Goal: Task Accomplishment & Management: Manage account settings

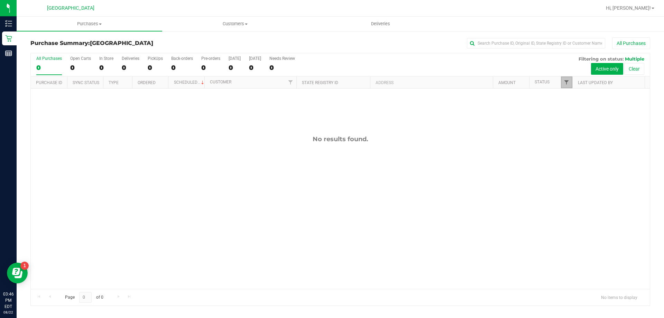
click at [567, 83] on span "Filter" at bounding box center [567, 83] width 6 height 6
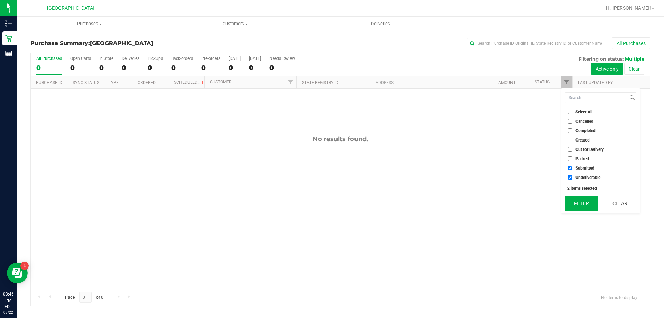
click at [581, 206] on button "Filter" at bounding box center [581, 203] width 33 height 15
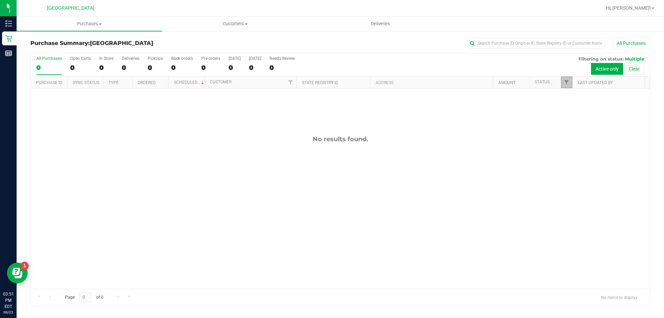
click at [567, 87] on link "Filter" at bounding box center [566, 82] width 11 height 12
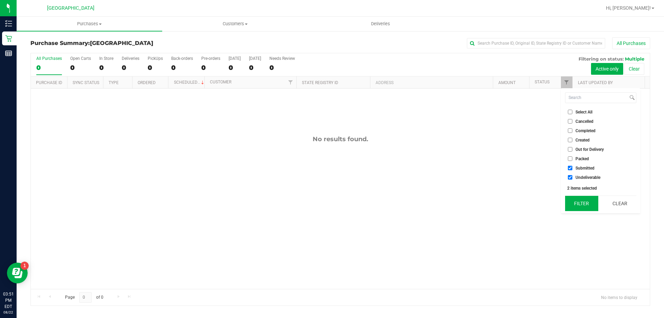
click at [587, 201] on button "Filter" at bounding box center [581, 203] width 33 height 15
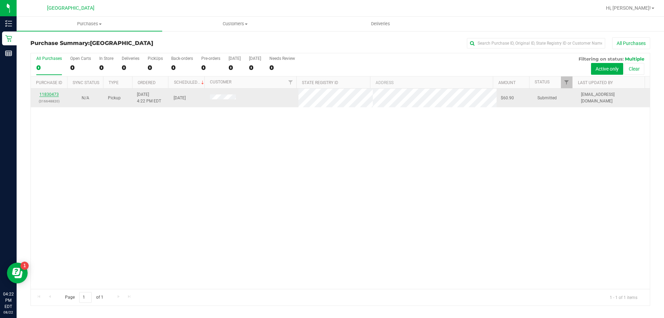
click at [46, 94] on link "11830473" at bounding box center [48, 94] width 19 height 5
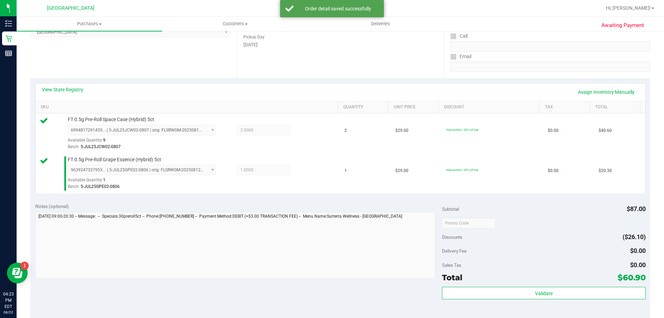
scroll to position [108, 0]
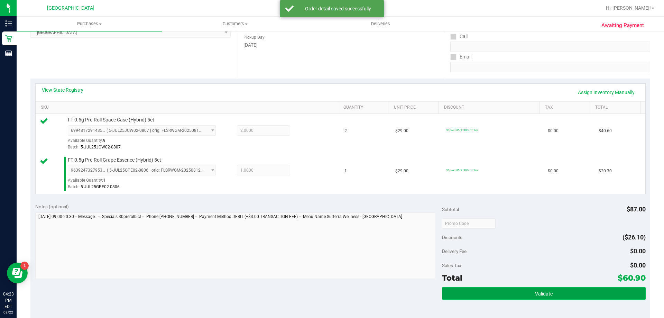
click at [571, 289] on button "Validate" at bounding box center [543, 293] width 203 height 12
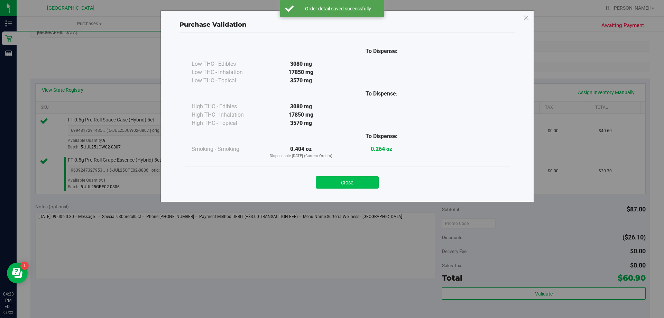
click at [358, 184] on button "Close" at bounding box center [347, 182] width 63 height 12
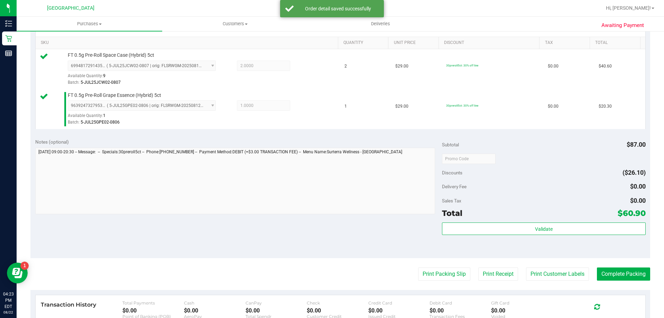
scroll to position [171, 0]
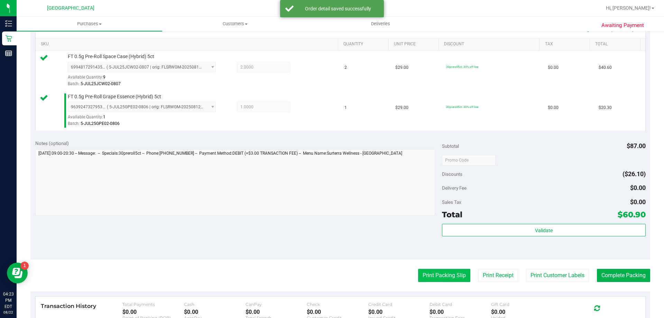
click at [452, 282] on button "Print Packing Slip" at bounding box center [444, 275] width 52 height 13
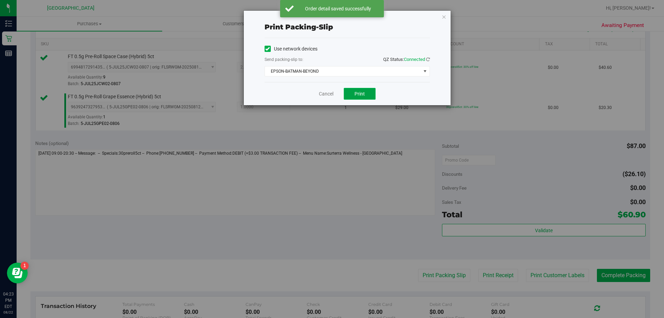
click at [371, 92] on button "Print" at bounding box center [360, 94] width 32 height 12
click at [416, 67] on span "EPSON-BATMAN-BEYOND" at bounding box center [343, 71] width 156 height 10
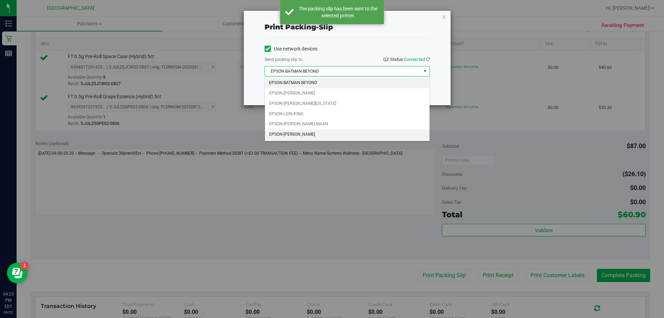
click at [312, 136] on li "EPSON-STEVIE-WONDER" at bounding box center [347, 134] width 165 height 10
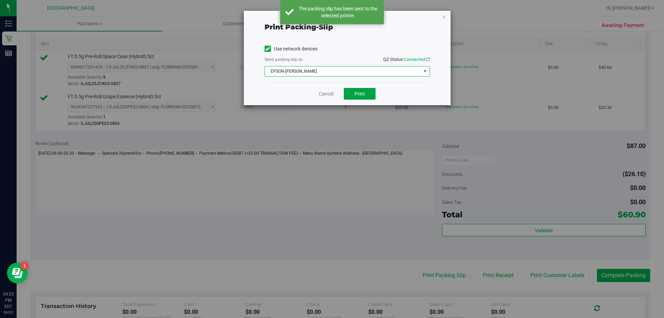
click at [367, 95] on button "Print" at bounding box center [360, 94] width 32 height 12
click at [325, 94] on link "Cancel" at bounding box center [326, 93] width 15 height 7
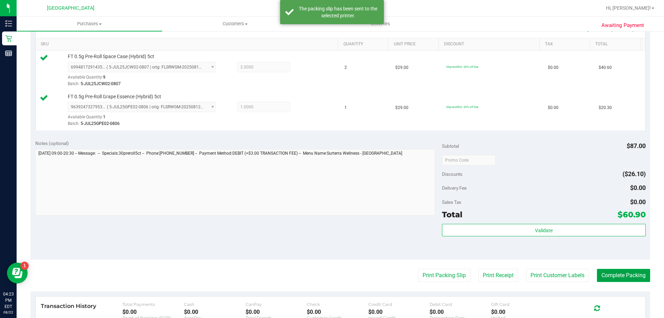
click at [626, 280] on button "Complete Packing" at bounding box center [623, 275] width 53 height 13
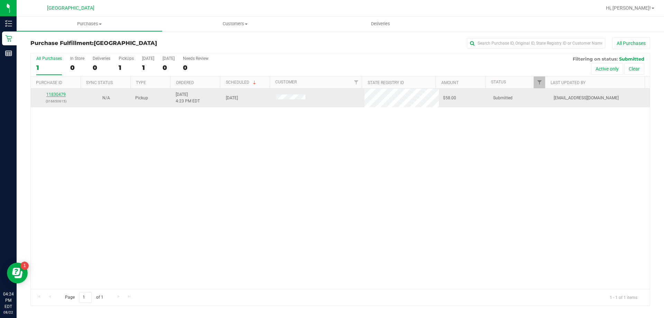
click at [58, 95] on link "11830479" at bounding box center [55, 94] width 19 height 5
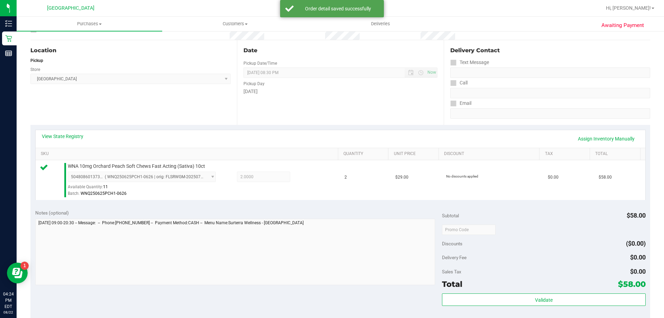
scroll to position [120, 0]
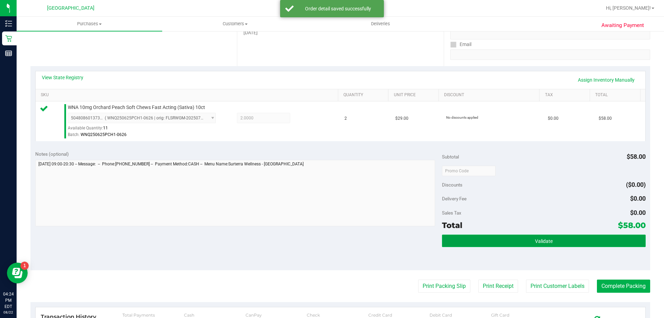
click at [546, 239] on span "Validate" at bounding box center [544, 241] width 18 height 6
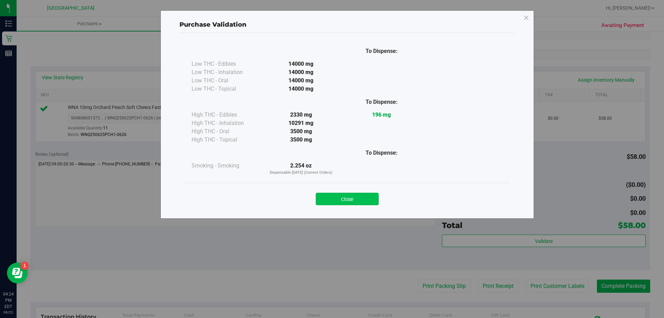
click at [361, 200] on button "Close" at bounding box center [347, 199] width 63 height 12
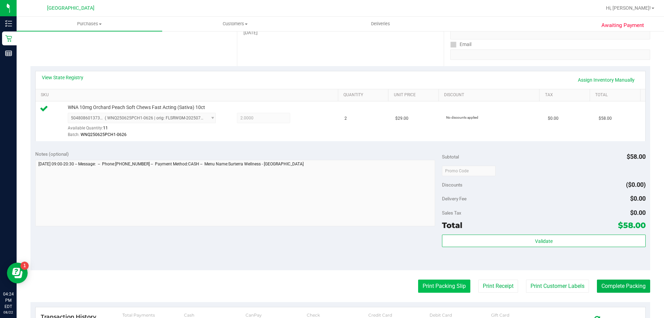
click at [437, 286] on button "Print Packing Slip" at bounding box center [444, 286] width 52 height 13
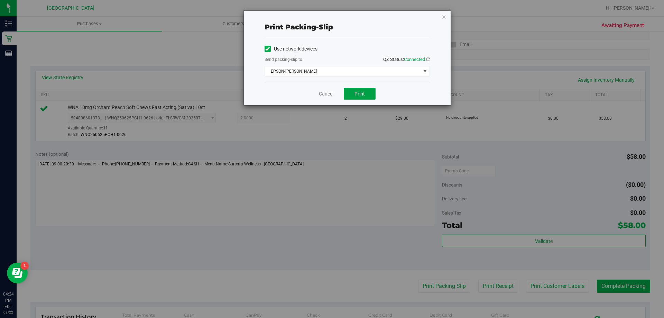
click at [373, 95] on button "Print" at bounding box center [360, 94] width 32 height 12
click at [325, 93] on link "Cancel" at bounding box center [326, 93] width 15 height 7
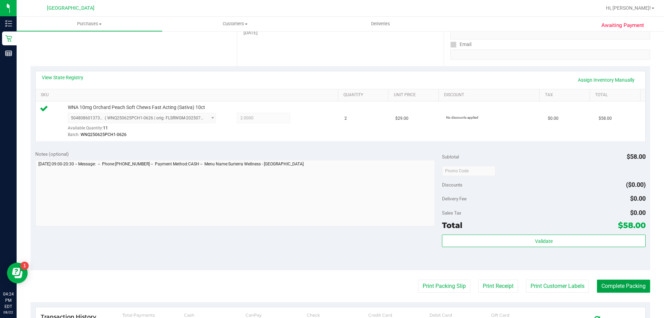
click at [625, 291] on button "Complete Packing" at bounding box center [623, 286] width 53 height 13
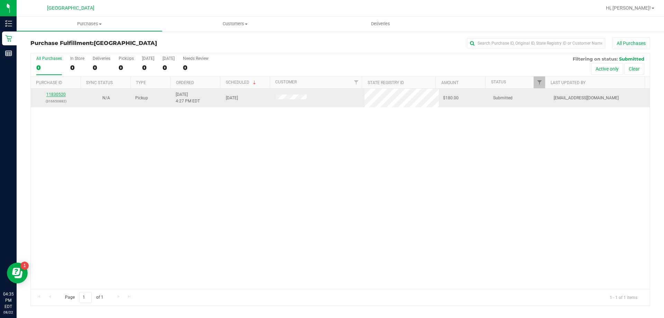
click at [63, 92] on link "11830520" at bounding box center [55, 94] width 19 height 5
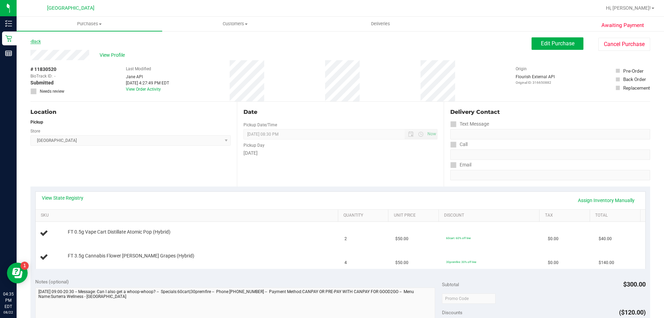
click at [36, 44] on link "Back" at bounding box center [35, 41] width 10 height 5
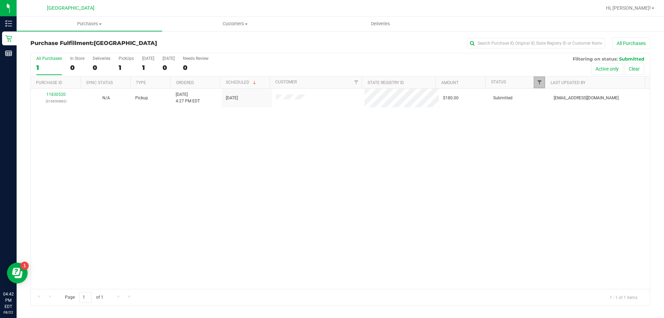
click at [541, 80] on span "Filter" at bounding box center [540, 83] width 6 height 6
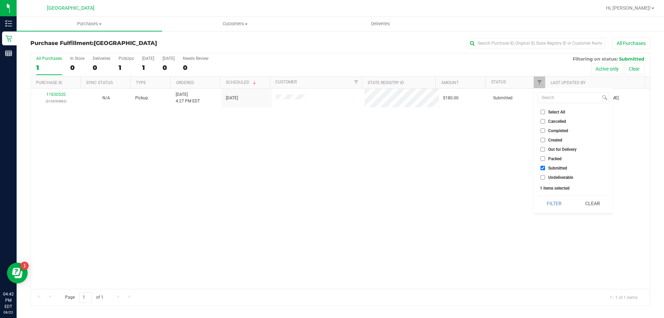
click at [549, 173] on ul "Select All Cancelled Completed Created Out for Delivery Packed Submitted Undeli…" at bounding box center [573, 144] width 71 height 73
click at [549, 175] on span "Undeliverable" at bounding box center [560, 177] width 25 height 4
click at [545, 175] on input "Undeliverable" at bounding box center [543, 177] width 4 height 4
checkbox input "true"
click at [553, 195] on div "Filter Clear" at bounding box center [573, 203] width 71 height 16
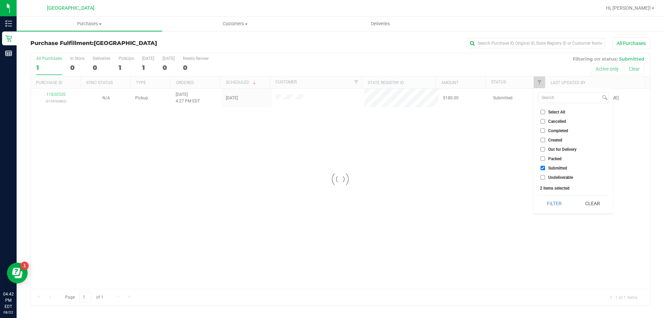
checkbox input "true"
click at [553, 203] on button "Filter" at bounding box center [554, 203] width 33 height 15
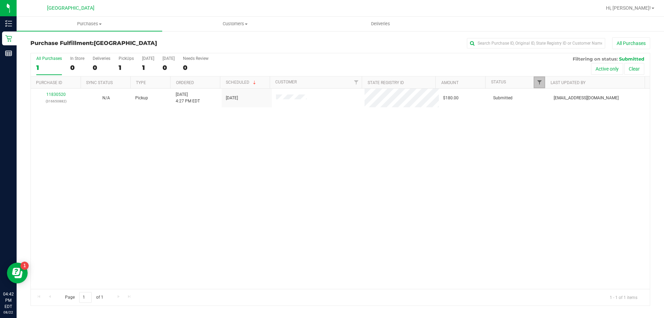
click at [539, 83] on span "Filter" at bounding box center [540, 83] width 6 height 6
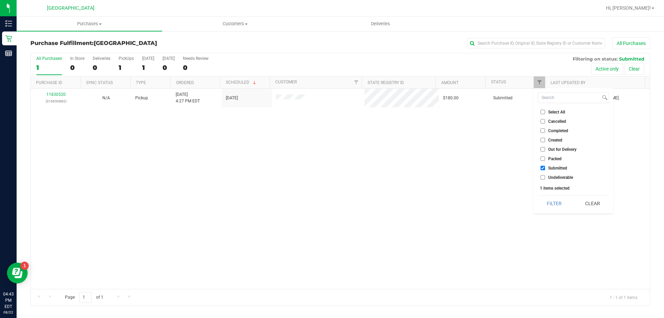
click at [555, 180] on li "Undeliverable" at bounding box center [573, 177] width 71 height 7
click at [556, 203] on button "Filter" at bounding box center [554, 203] width 33 height 15
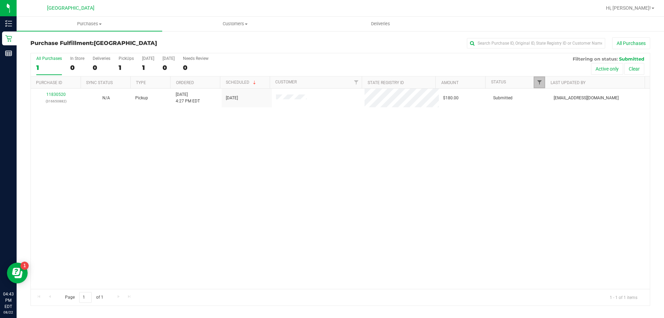
click at [538, 82] on span "Filter" at bounding box center [540, 83] width 6 height 6
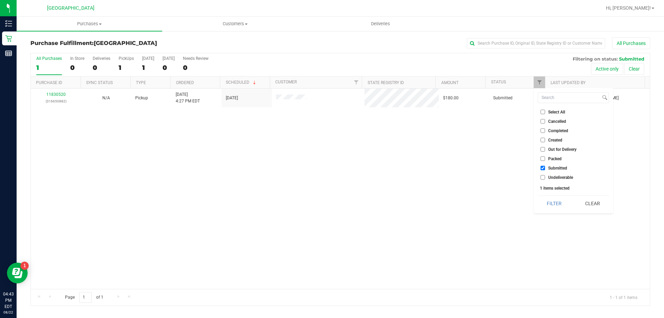
click at [561, 177] on span "Undeliverable" at bounding box center [560, 177] width 25 height 4
click at [545, 177] on input "Undeliverable" at bounding box center [543, 177] width 4 height 4
checkbox input "true"
click at [555, 198] on button "Filter" at bounding box center [554, 203] width 33 height 15
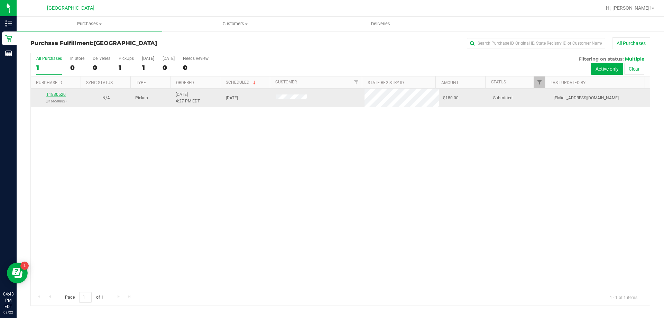
click at [59, 94] on link "11830520" at bounding box center [55, 94] width 19 height 5
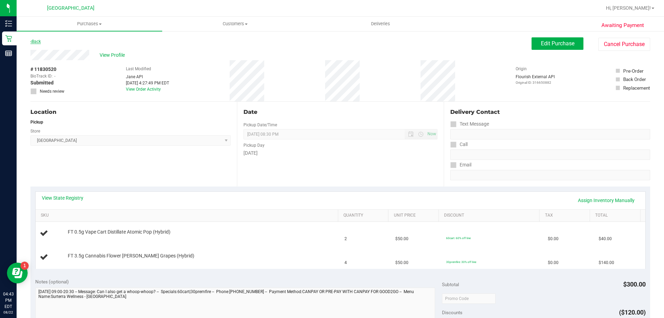
click at [37, 40] on link "Back" at bounding box center [35, 41] width 10 height 5
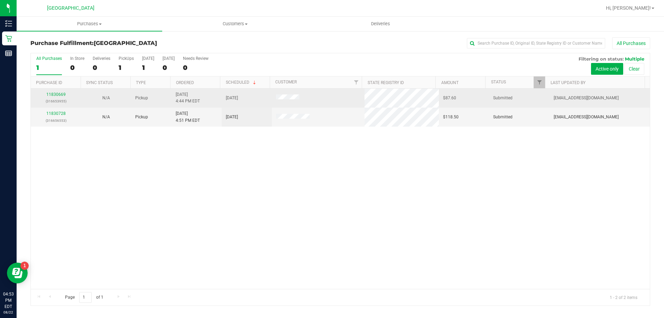
click at [58, 91] on div "11830669 (316653955)" at bounding box center [56, 97] width 42 height 13
click at [59, 94] on link "11830669" at bounding box center [55, 94] width 19 height 5
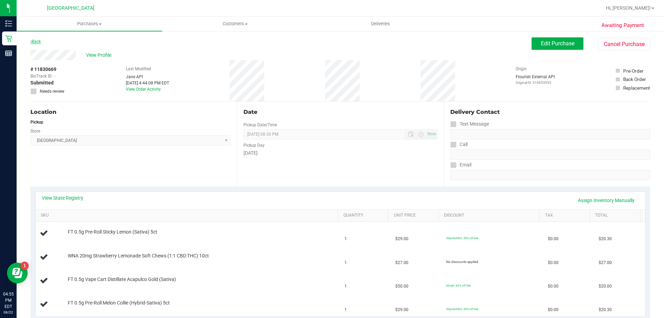
click at [38, 42] on link "Back" at bounding box center [35, 41] width 10 height 5
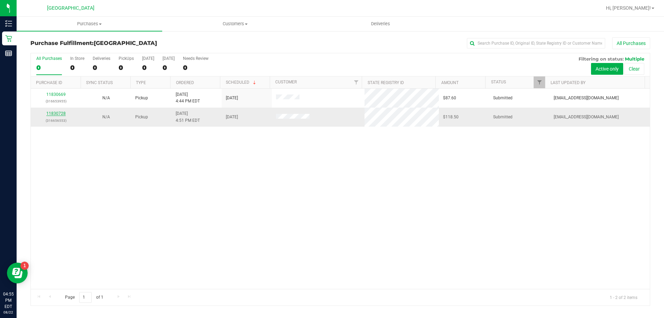
click at [63, 113] on link "11830728" at bounding box center [55, 113] width 19 height 5
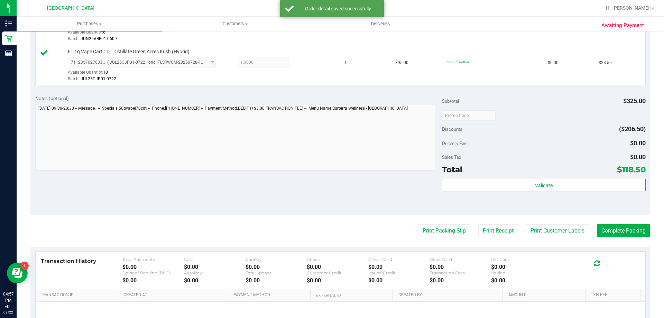
scroll to position [381, 0]
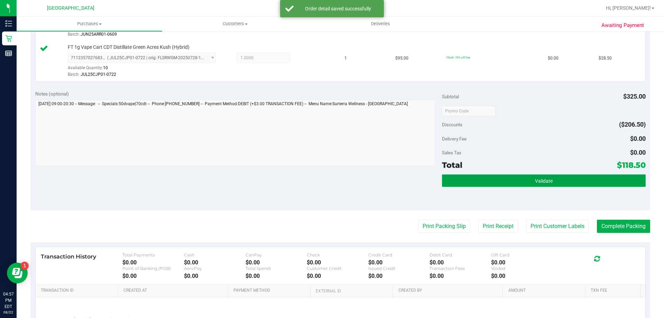
click at [590, 182] on button "Validate" at bounding box center [543, 180] width 203 height 12
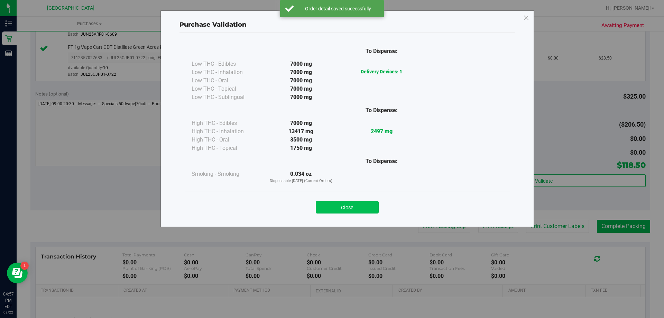
click at [354, 207] on button "Close" at bounding box center [347, 207] width 63 height 12
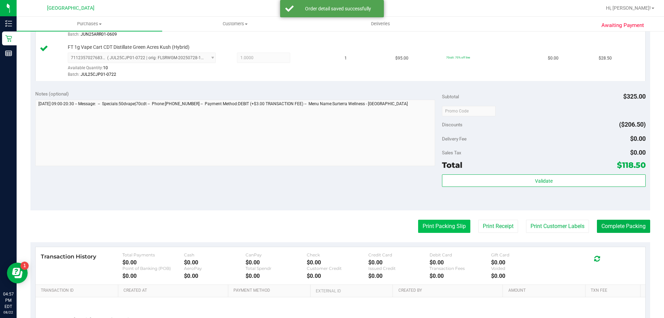
click at [436, 226] on button "Print Packing Slip" at bounding box center [444, 226] width 52 height 13
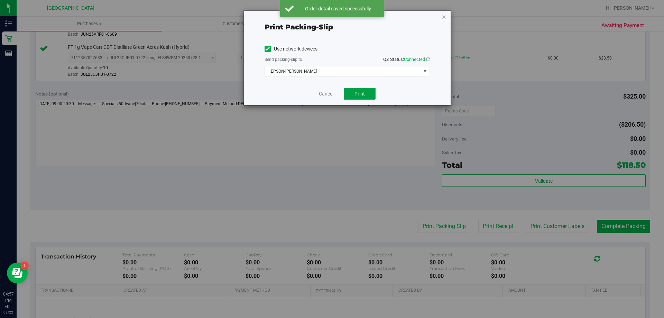
click at [365, 92] on button "Print" at bounding box center [360, 94] width 32 height 12
click at [325, 94] on link "Cancel" at bounding box center [326, 93] width 15 height 7
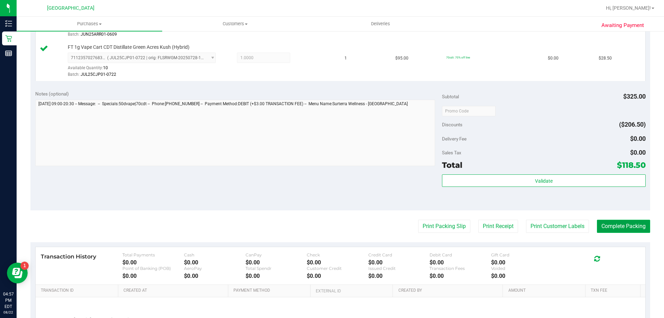
click at [618, 226] on button "Complete Packing" at bounding box center [623, 226] width 53 height 13
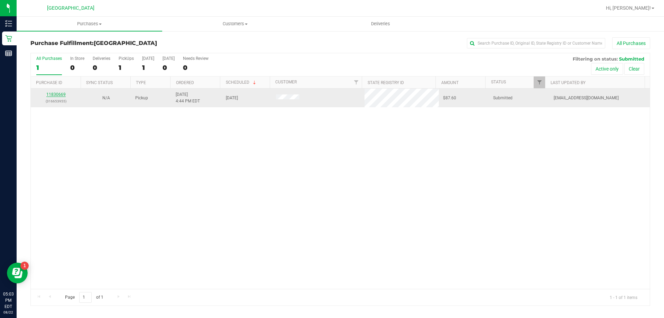
click at [49, 93] on link "11830669" at bounding box center [55, 94] width 19 height 5
click at [59, 93] on link "11830669" at bounding box center [55, 94] width 19 height 5
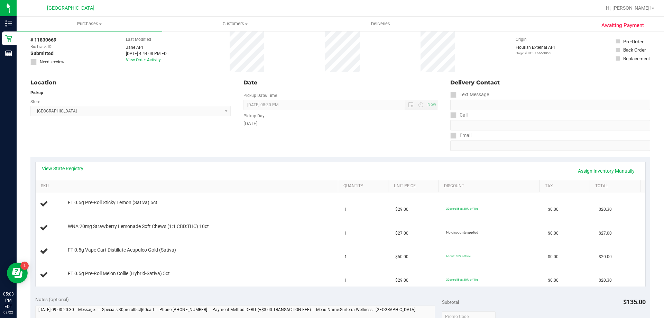
scroll to position [104, 0]
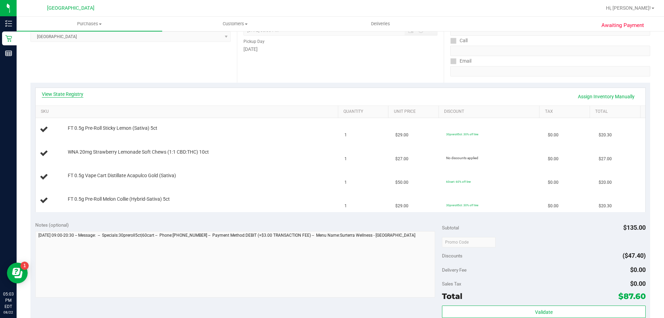
click at [71, 93] on link "View State Registry" at bounding box center [63, 94] width 42 height 7
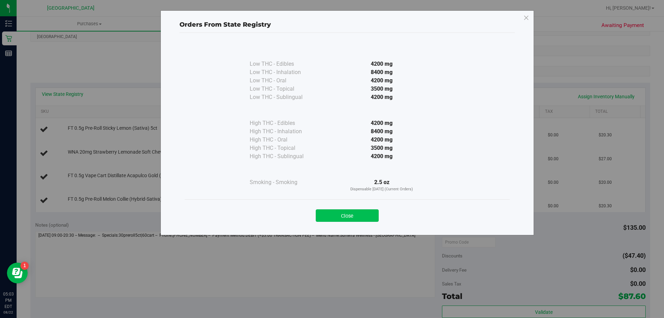
click at [364, 210] on button "Close" at bounding box center [347, 215] width 63 height 12
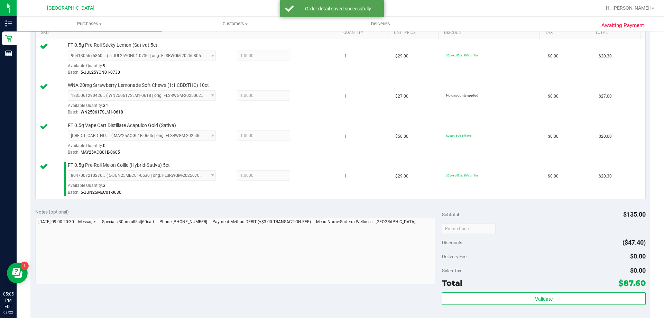
scroll to position [182, 0]
click at [563, 285] on div "Total $87.60" at bounding box center [543, 284] width 203 height 12
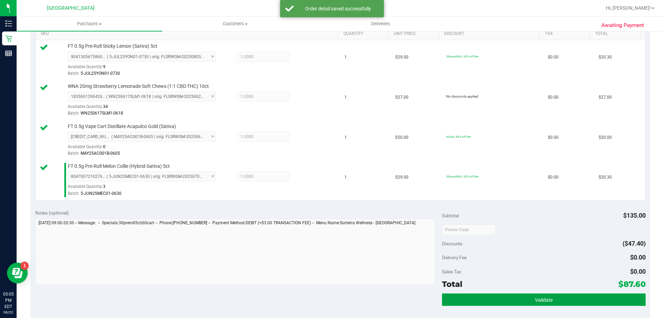
click at [584, 301] on button "Validate" at bounding box center [543, 299] width 203 height 12
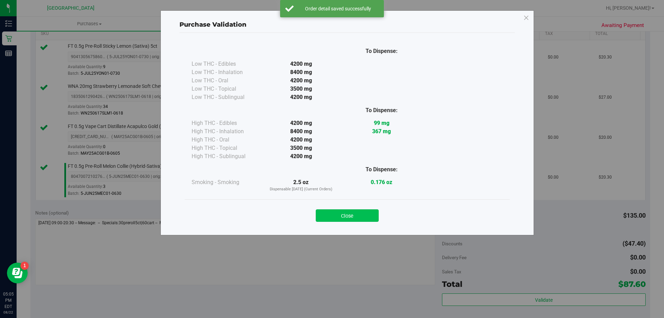
click at [352, 220] on button "Close" at bounding box center [347, 215] width 63 height 12
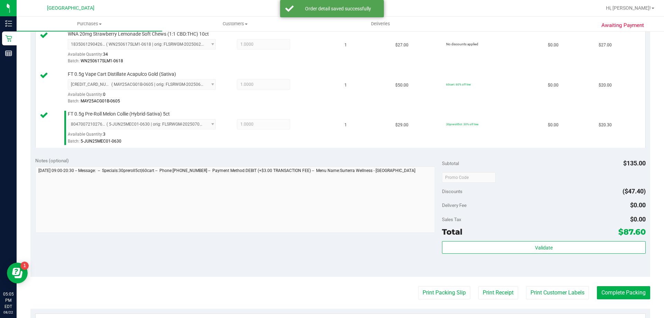
scroll to position [240, 0]
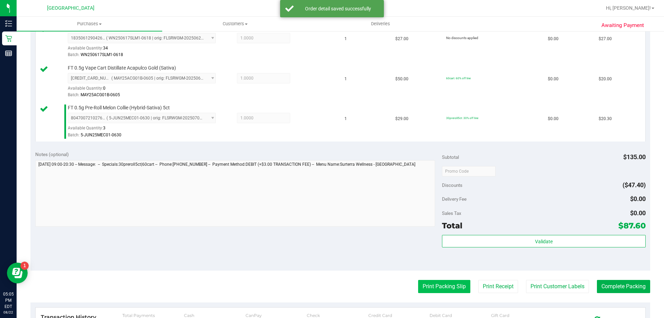
click at [441, 287] on button "Print Packing Slip" at bounding box center [444, 286] width 52 height 13
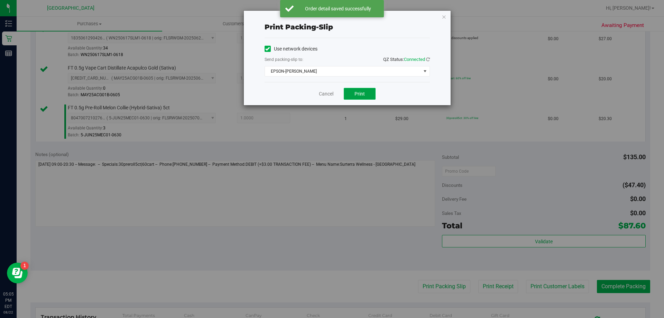
click at [368, 93] on button "Print" at bounding box center [360, 94] width 32 height 12
click at [322, 97] on link "Cancel" at bounding box center [326, 93] width 15 height 7
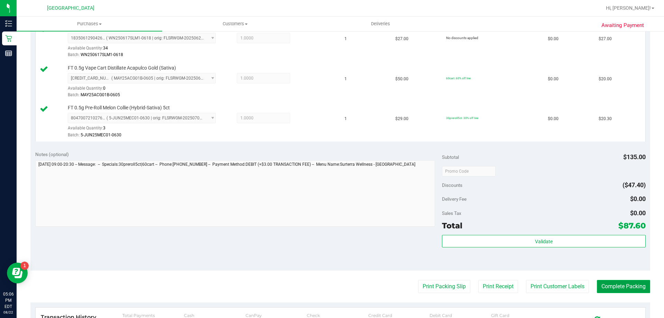
click at [636, 283] on button "Complete Packing" at bounding box center [623, 286] width 53 height 13
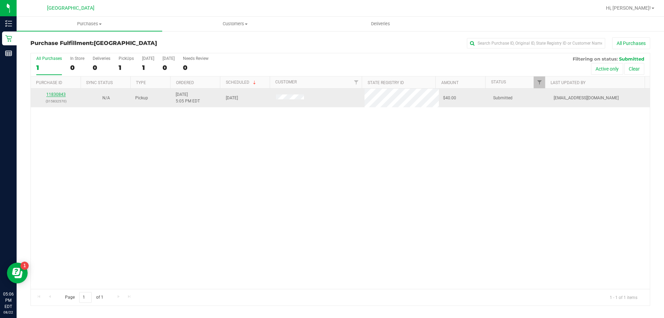
click at [62, 93] on link "11830843" at bounding box center [55, 94] width 19 height 5
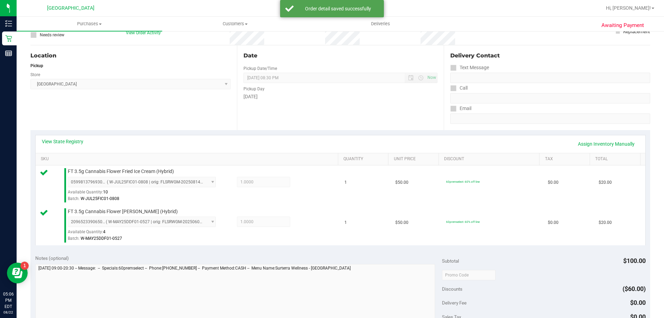
scroll to position [107, 0]
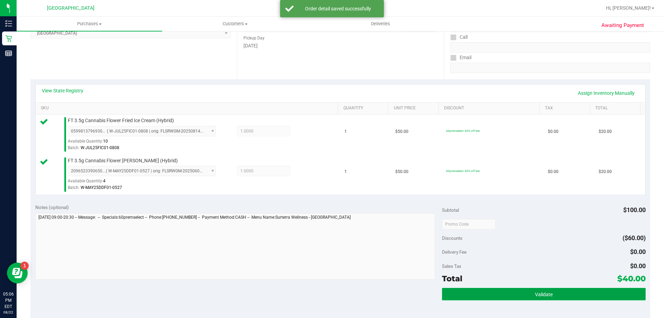
click at [523, 299] on button "Validate" at bounding box center [543, 294] width 203 height 12
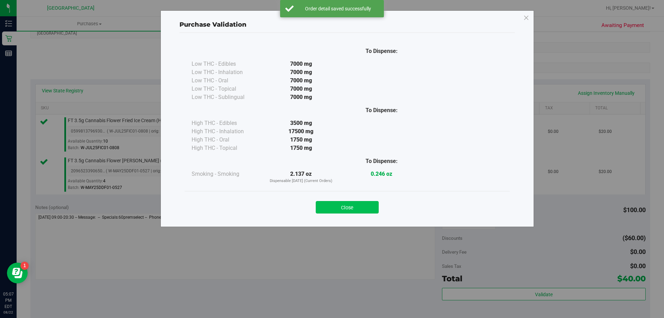
click at [362, 204] on button "Close" at bounding box center [347, 207] width 63 height 12
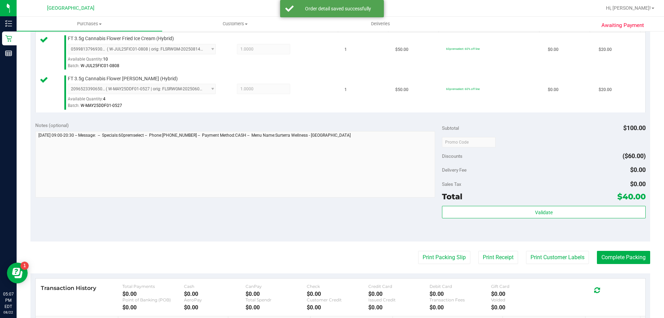
scroll to position [207, 0]
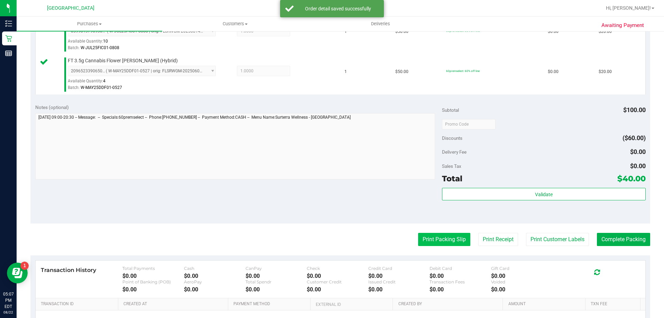
click at [441, 239] on button "Print Packing Slip" at bounding box center [444, 239] width 52 height 13
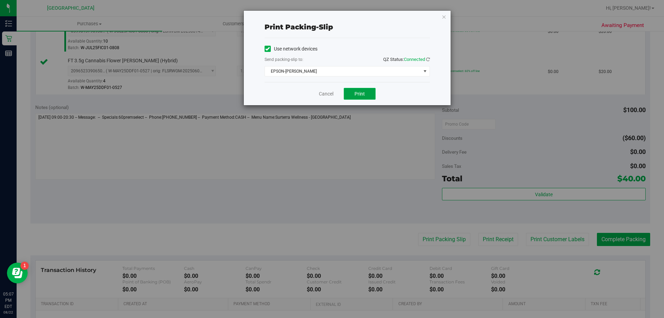
click at [366, 97] on button "Print" at bounding box center [360, 94] width 32 height 12
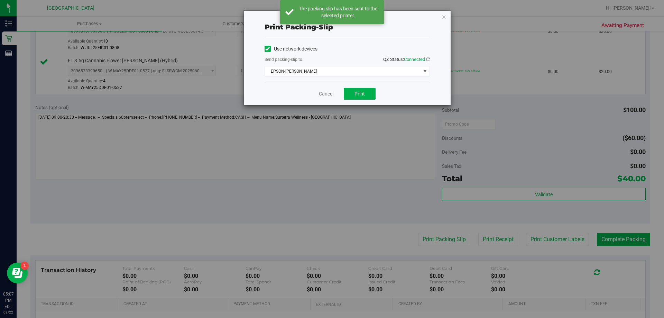
click at [328, 96] on link "Cancel" at bounding box center [326, 93] width 15 height 7
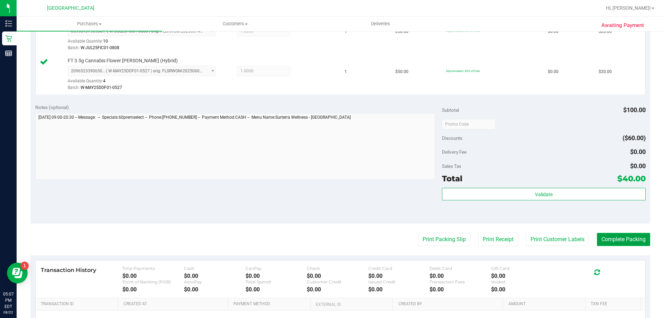
click at [624, 245] on button "Complete Packing" at bounding box center [623, 239] width 53 height 13
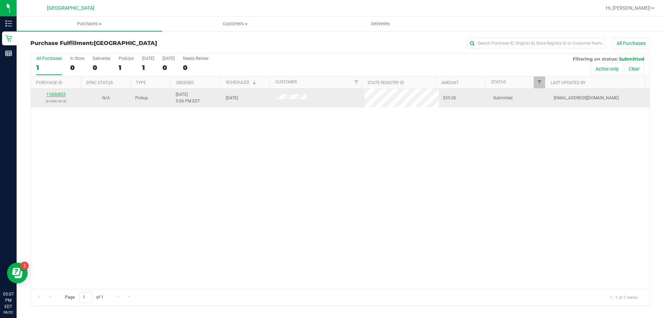
click at [61, 95] on link "11830853" at bounding box center [55, 94] width 19 height 5
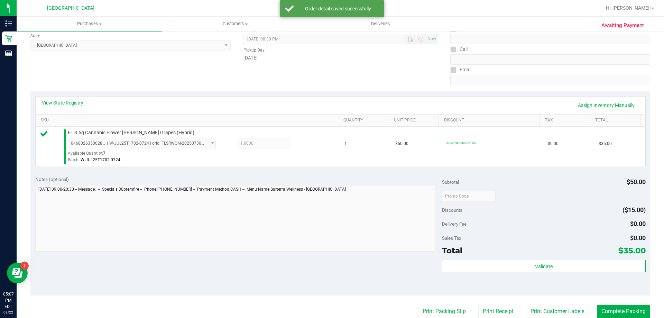
scroll to position [113, 0]
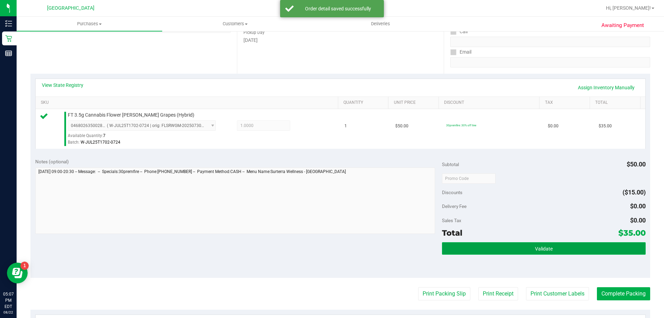
click at [567, 245] on button "Validate" at bounding box center [543, 248] width 203 height 12
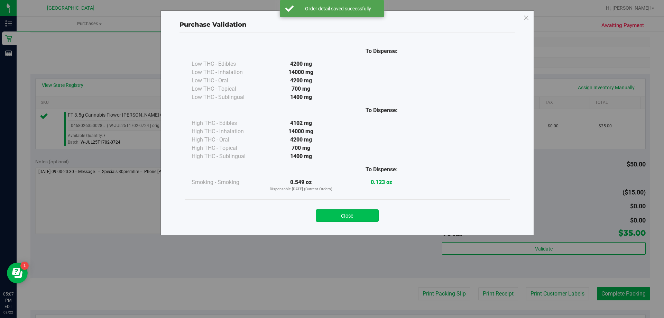
click at [357, 213] on button "Close" at bounding box center [347, 215] width 63 height 12
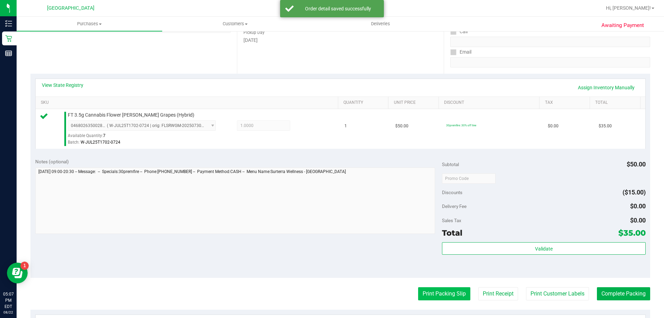
click at [448, 294] on button "Print Packing Slip" at bounding box center [444, 293] width 52 height 13
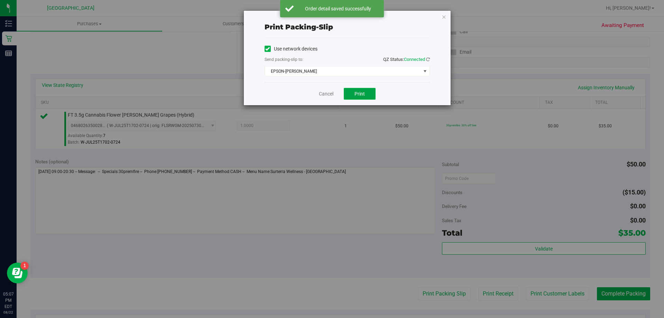
click at [359, 93] on span "Print" at bounding box center [360, 94] width 10 height 6
click at [329, 92] on link "Cancel" at bounding box center [326, 93] width 15 height 7
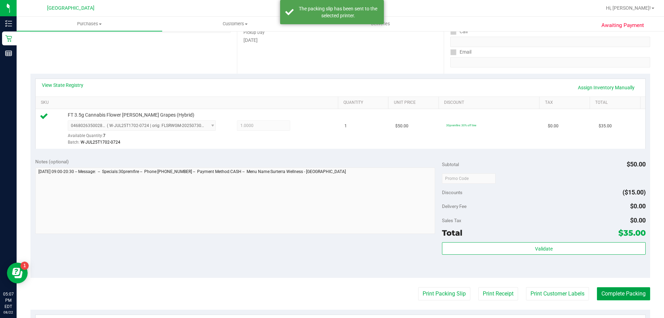
click at [630, 289] on button "Complete Packing" at bounding box center [623, 293] width 53 height 13
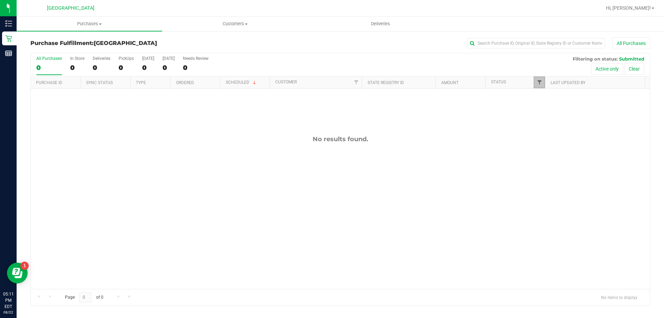
click at [538, 82] on span "Filter" at bounding box center [540, 83] width 6 height 6
click at [552, 178] on span "Undeliverable" at bounding box center [560, 177] width 25 height 4
click at [545, 178] on input "Undeliverable" at bounding box center [543, 177] width 4 height 4
checkbox input "true"
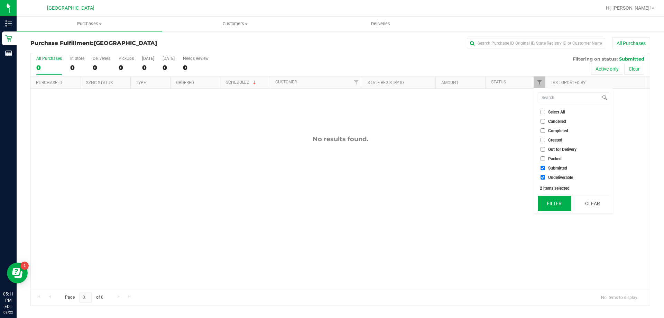
click at [557, 201] on button "Filter" at bounding box center [554, 203] width 33 height 15
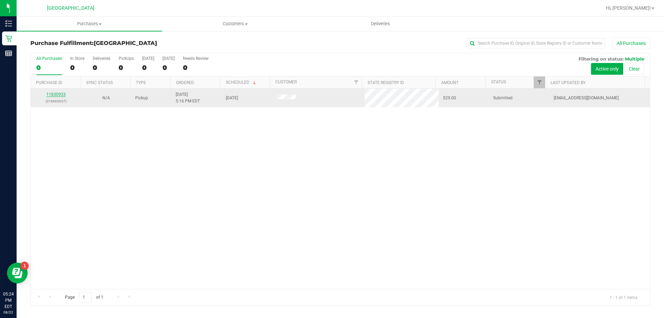
click at [54, 93] on link "11830933" at bounding box center [55, 94] width 19 height 5
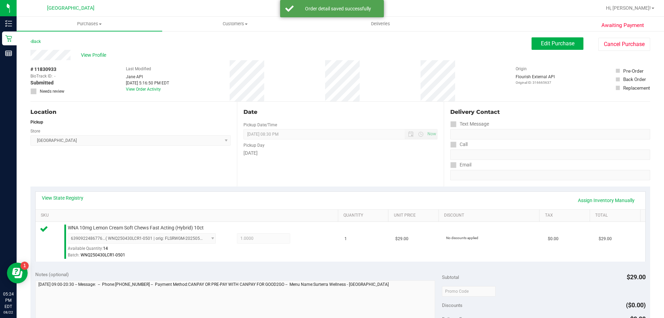
scroll to position [118, 0]
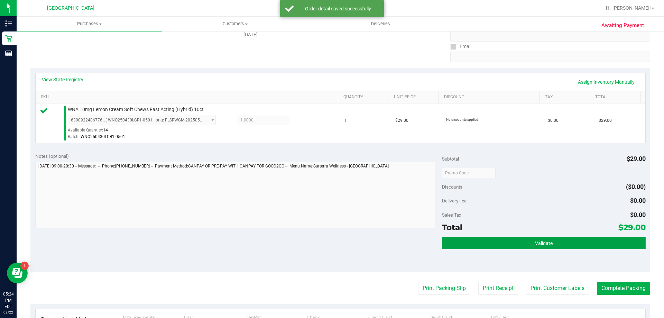
click at [531, 247] on button "Validate" at bounding box center [543, 243] width 203 height 12
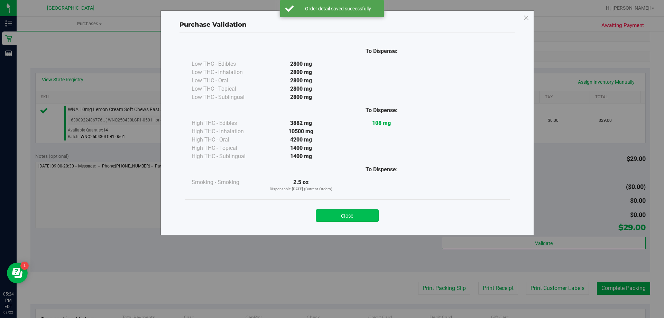
click at [358, 216] on button "Close" at bounding box center [347, 215] width 63 height 12
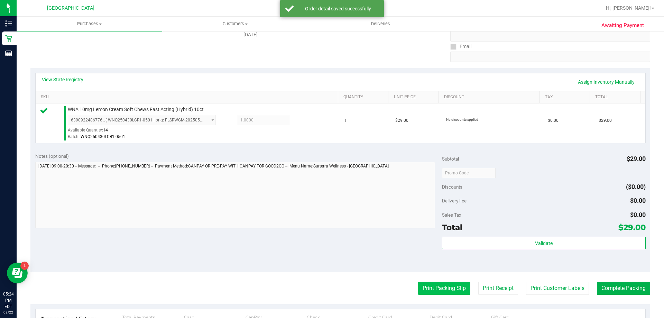
click at [446, 293] on button "Print Packing Slip" at bounding box center [444, 288] width 52 height 13
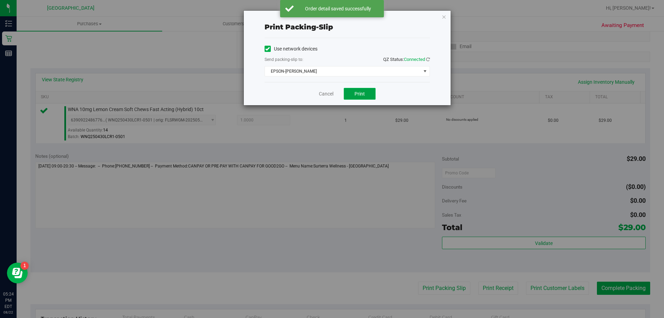
click at [370, 97] on button "Print" at bounding box center [360, 94] width 32 height 12
click at [325, 95] on link "Cancel" at bounding box center [326, 93] width 15 height 7
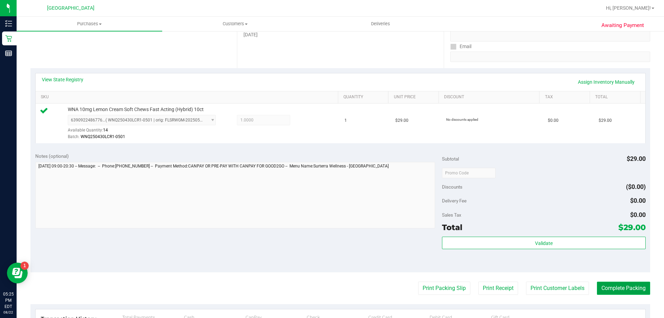
click at [629, 293] on button "Complete Packing" at bounding box center [623, 288] width 53 height 13
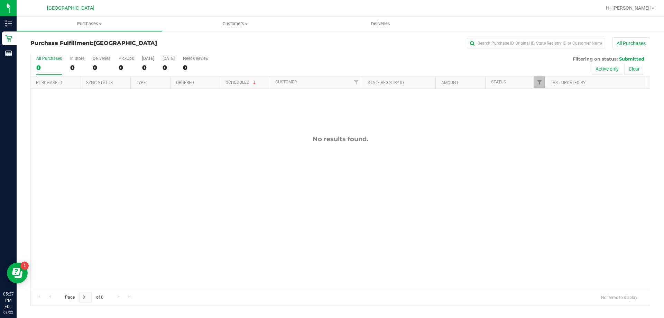
click at [537, 78] on link "Filter" at bounding box center [539, 82] width 11 height 12
click at [555, 178] on span "Undeliverable" at bounding box center [560, 177] width 25 height 4
click at [545, 178] on input "Undeliverable" at bounding box center [543, 177] width 4 height 4
checkbox input "true"
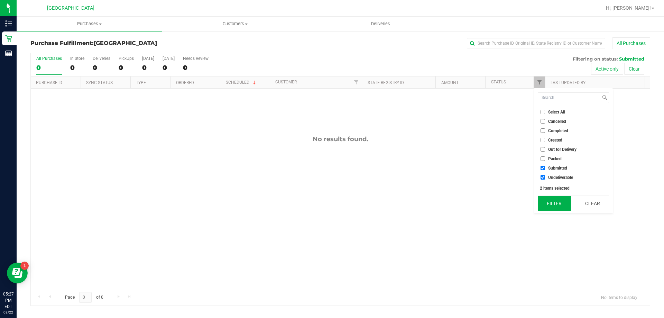
click at [555, 205] on button "Filter" at bounding box center [554, 203] width 33 height 15
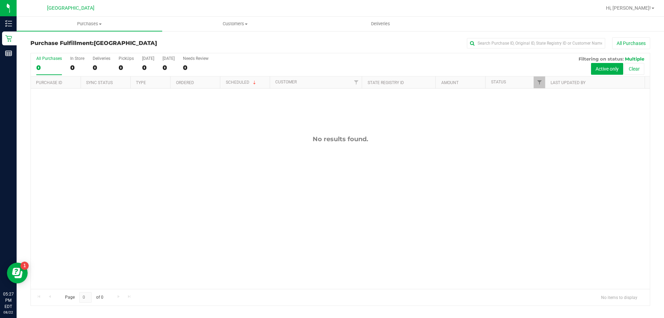
click at [548, 79] on th "Last Updated By" at bounding box center [595, 82] width 100 height 12
click at [539, 78] on link "Filter" at bounding box center [539, 82] width 11 height 12
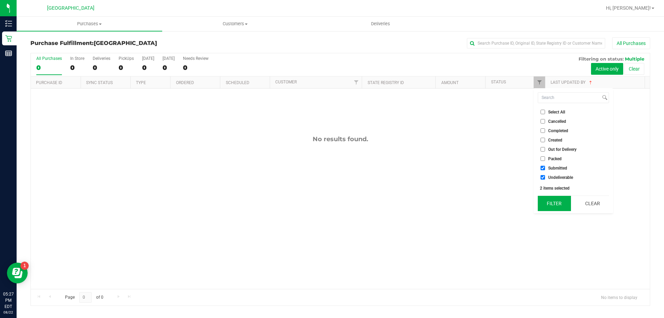
click at [555, 205] on button "Filter" at bounding box center [554, 203] width 33 height 15
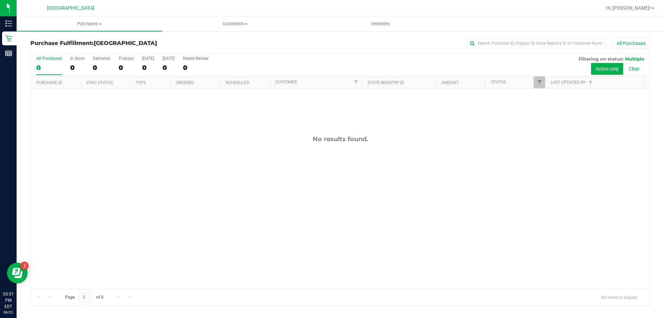
click at [644, 82] on div at bounding box center [645, 82] width 3 height 12
click at [538, 83] on span "Filter" at bounding box center [540, 83] width 6 height 6
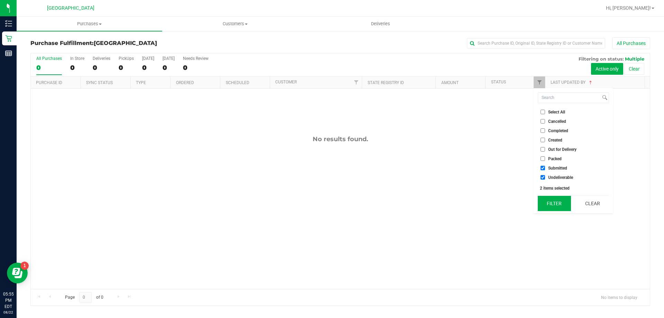
click at [556, 198] on button "Filter" at bounding box center [554, 203] width 33 height 15
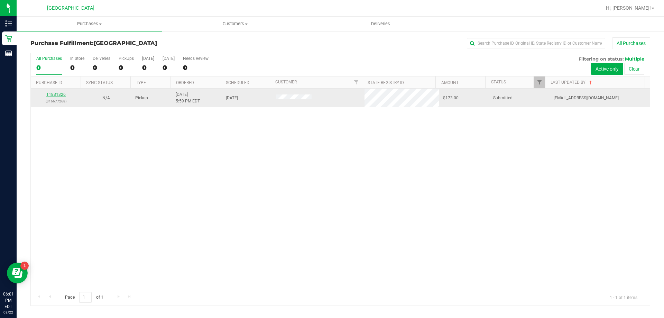
click at [65, 95] on link "11831326" at bounding box center [55, 94] width 19 height 5
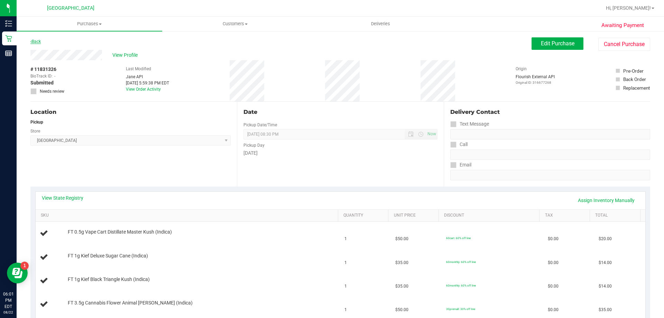
click at [40, 42] on link "Back" at bounding box center [35, 41] width 10 height 5
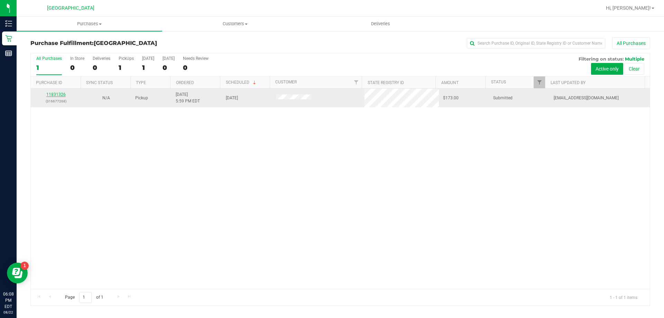
click at [57, 94] on link "11831326" at bounding box center [55, 94] width 19 height 5
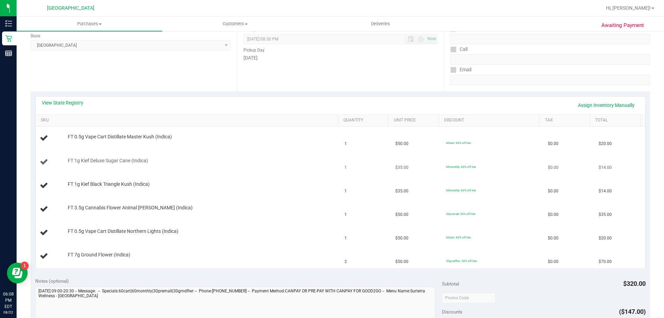
scroll to position [104, 0]
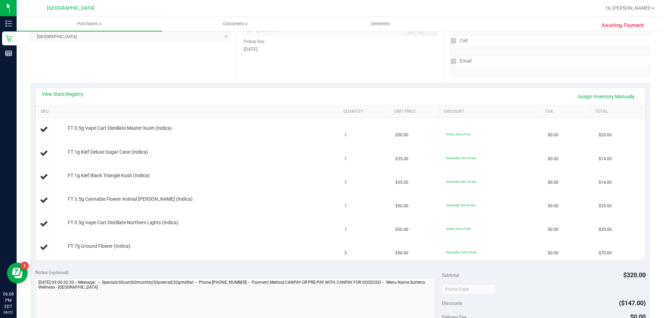
click at [69, 90] on div "View State Registry Assign Inventory Manually" at bounding box center [341, 97] width 610 height 18
click at [67, 96] on link "View State Registry" at bounding box center [63, 94] width 42 height 7
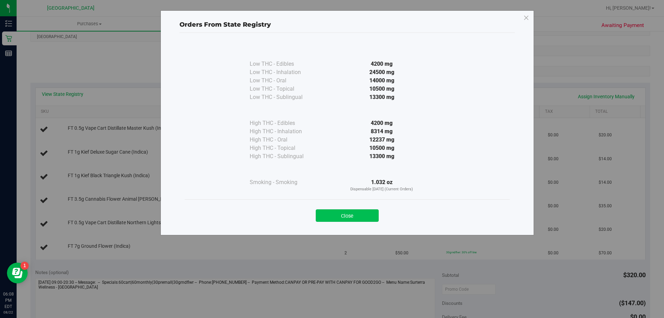
click at [371, 218] on button "Close" at bounding box center [347, 215] width 63 height 12
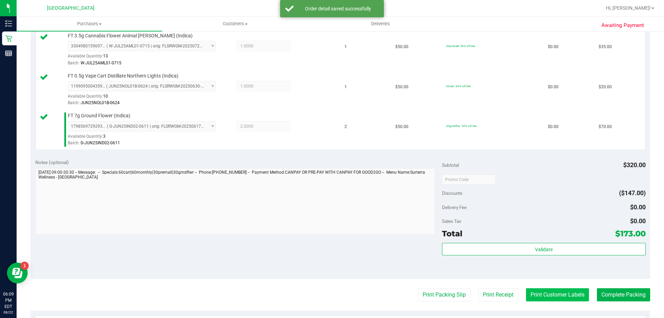
scroll to position [346, 0]
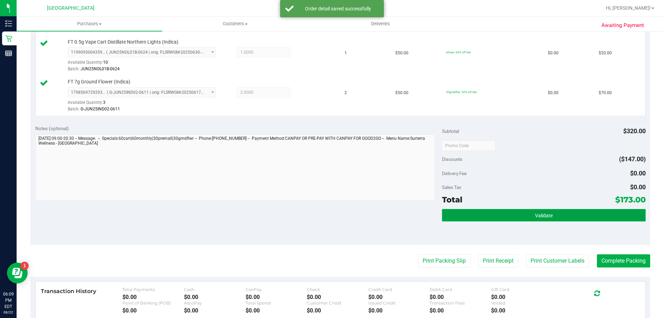
click at [514, 215] on button "Validate" at bounding box center [543, 215] width 203 height 12
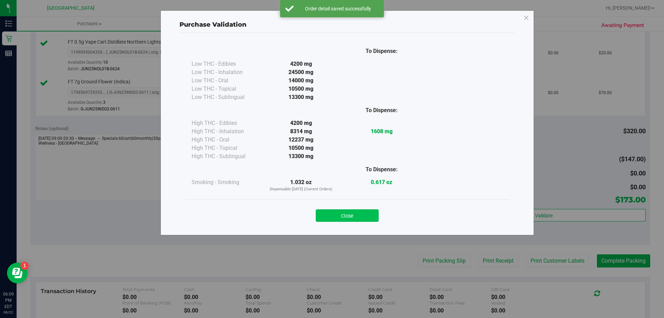
click at [338, 219] on button "Close" at bounding box center [347, 215] width 63 height 12
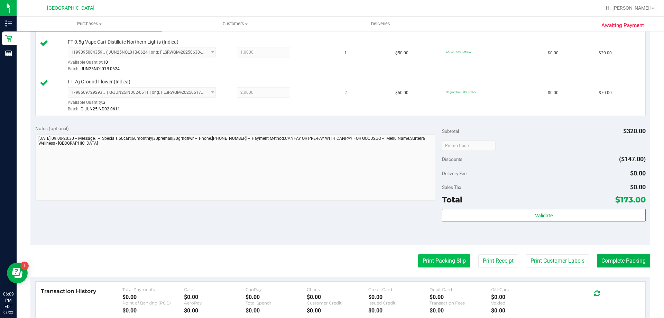
click at [456, 265] on button "Print Packing Slip" at bounding box center [444, 260] width 52 height 13
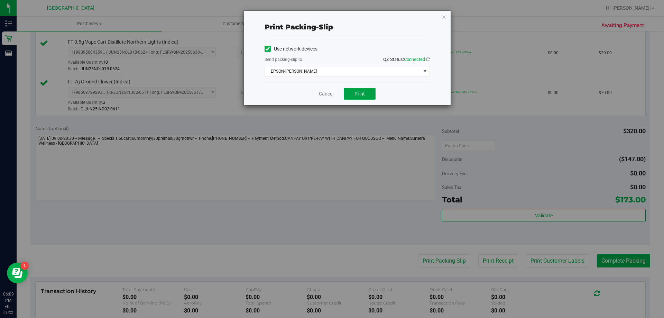
click at [358, 98] on button "Print" at bounding box center [360, 94] width 32 height 12
click at [359, 97] on button "Print" at bounding box center [360, 94] width 32 height 12
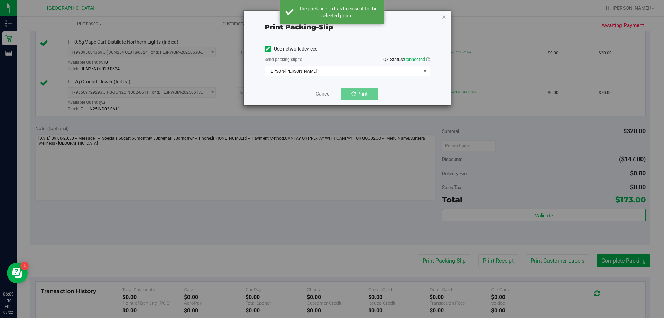
click at [316, 94] on link "Cancel" at bounding box center [323, 93] width 15 height 7
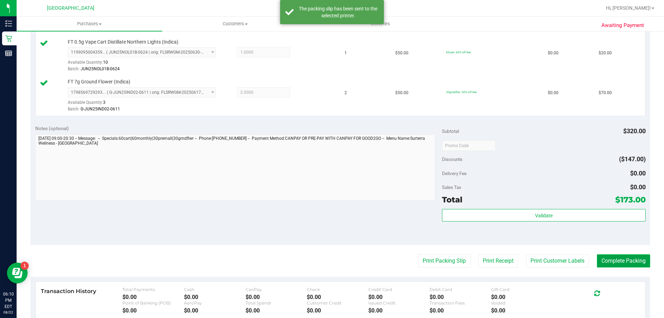
click at [610, 259] on button "Complete Packing" at bounding box center [623, 260] width 53 height 13
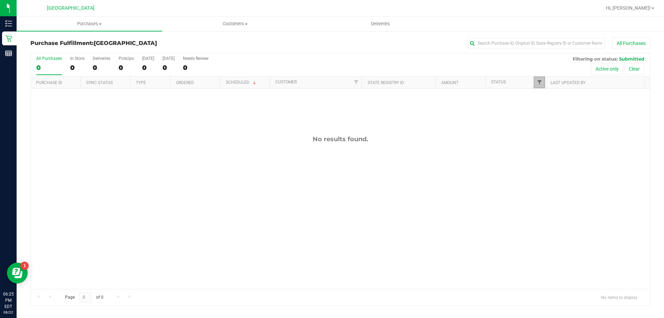
click at [537, 82] on span "Filter" at bounding box center [540, 83] width 6 height 6
click at [554, 177] on span "Undeliverable" at bounding box center [560, 177] width 25 height 4
click at [545, 177] on input "Undeliverable" at bounding box center [543, 177] width 4 height 4
checkbox input "true"
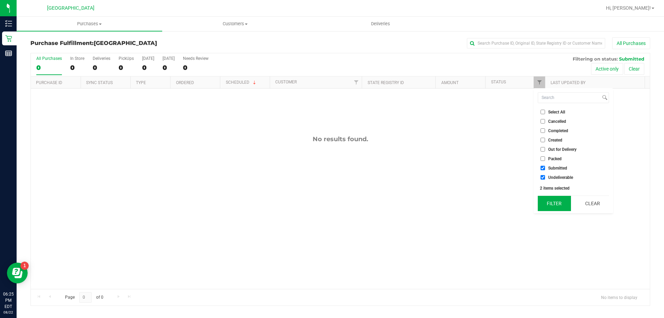
click at [554, 199] on button "Filter" at bounding box center [554, 203] width 33 height 15
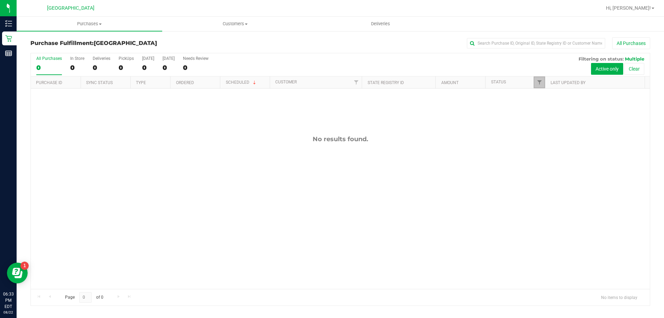
click at [540, 88] on link "Filter" at bounding box center [539, 82] width 11 height 12
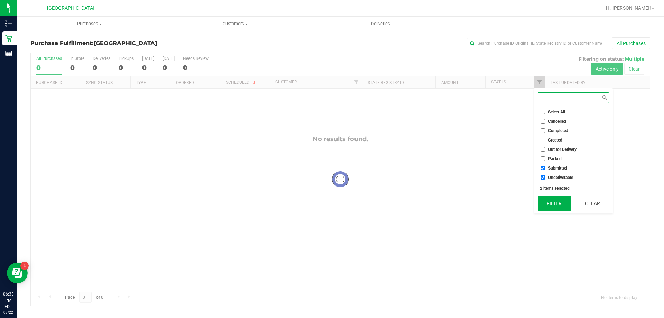
checkbox input "true"
click at [557, 207] on button "Filter" at bounding box center [554, 203] width 33 height 15
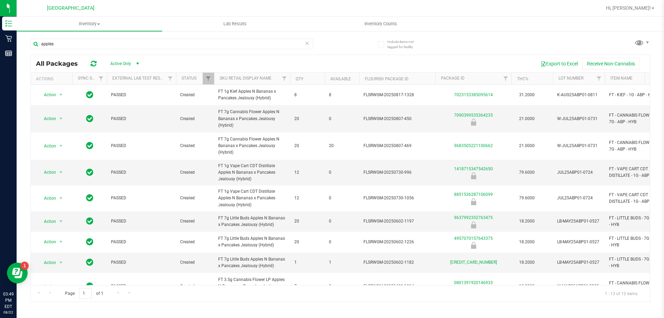
type input "apples"
type input "a"
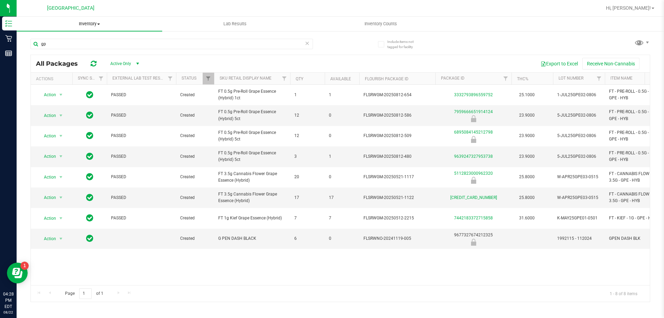
type input "g"
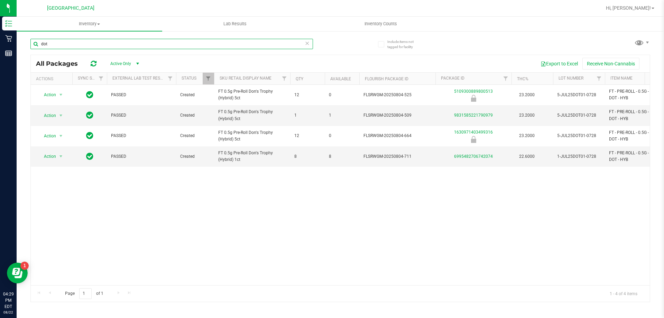
type input "dot"
click at [353, 200] on div "Action Action Global inventory Package audit log Print package label Print prod…" at bounding box center [340, 185] width 619 height 200
click at [363, 215] on div "Action Action Global inventory Package audit log Print package label Print prod…" at bounding box center [340, 185] width 619 height 200
click at [332, 207] on div "Action Action Global inventory Package audit log Print package label Print prod…" at bounding box center [340, 185] width 619 height 200
click at [376, 199] on div "Action Action Global inventory Package audit log Print package label Print prod…" at bounding box center [340, 185] width 619 height 200
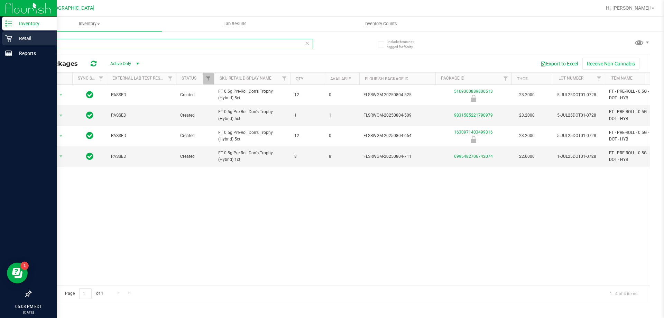
drag, startPoint x: 89, startPoint y: 48, endPoint x: 0, endPoint y: 37, distance: 89.9
click at [0, 37] on div "Inventory Retail Reports 05:08 PM EDT 08/22/2025 08/22 North Palm Beach WC Hi, …" at bounding box center [332, 159] width 664 height 318
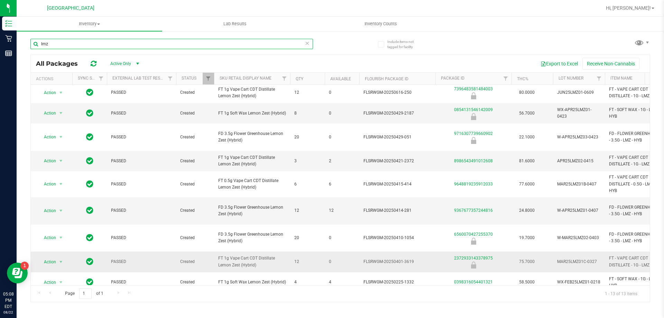
scroll to position [93, 0]
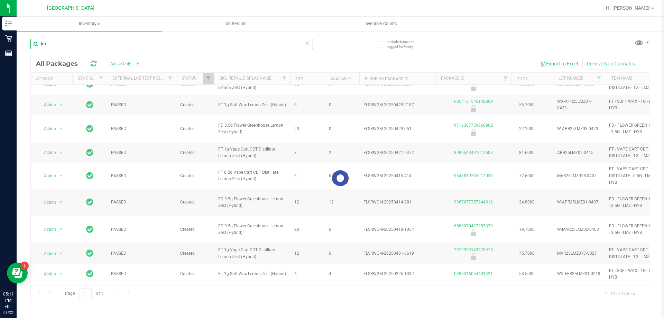
drag, startPoint x: 63, startPoint y: 49, endPoint x: 52, endPoint y: 2, distance: 48.1
click at [62, 49] on input "lm" at bounding box center [171, 44] width 283 height 10
type input "l"
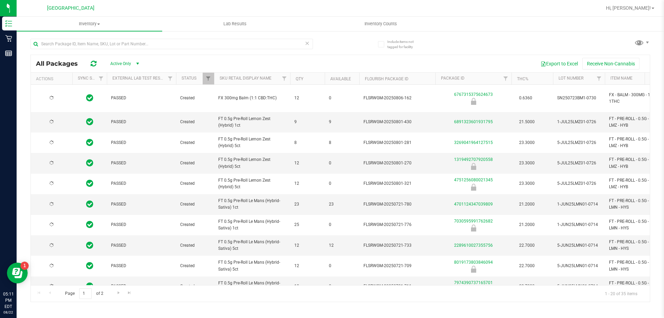
type input "2026-06-17"
type input "2025-12-14"
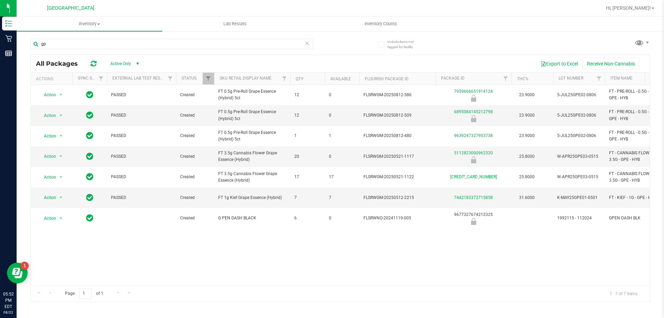
type input "g"
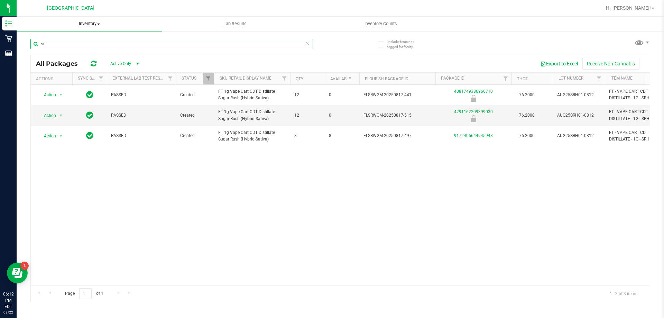
type input "s"
